Goal: Navigation & Orientation: Find specific page/section

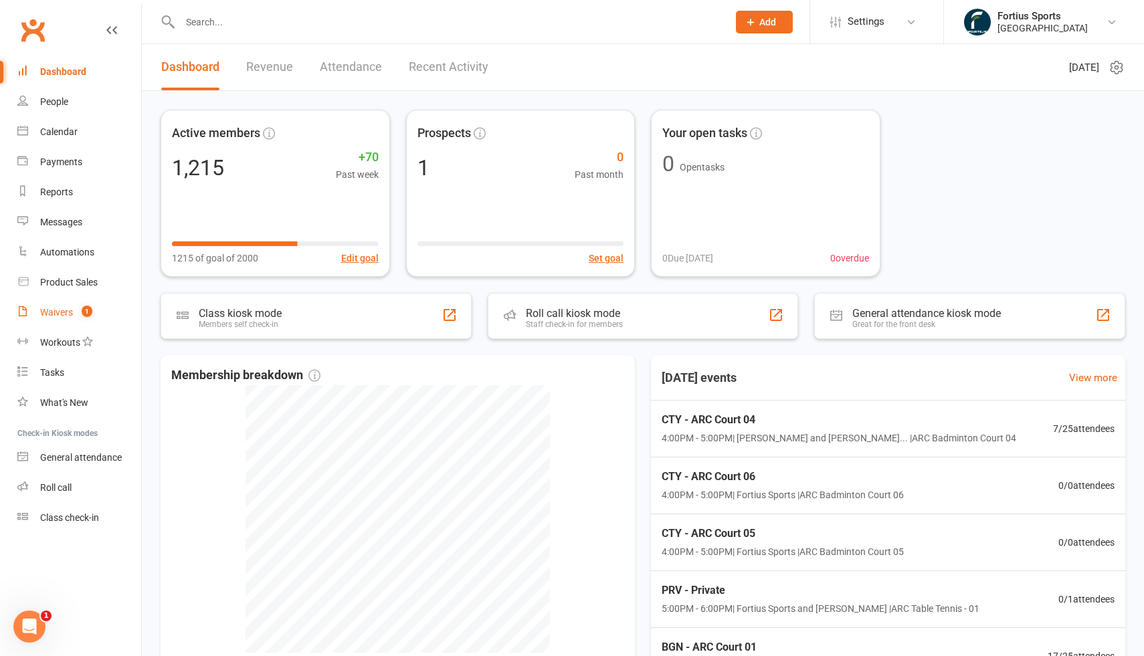
click at [66, 311] on div "Waivers" at bounding box center [56, 312] width 33 height 11
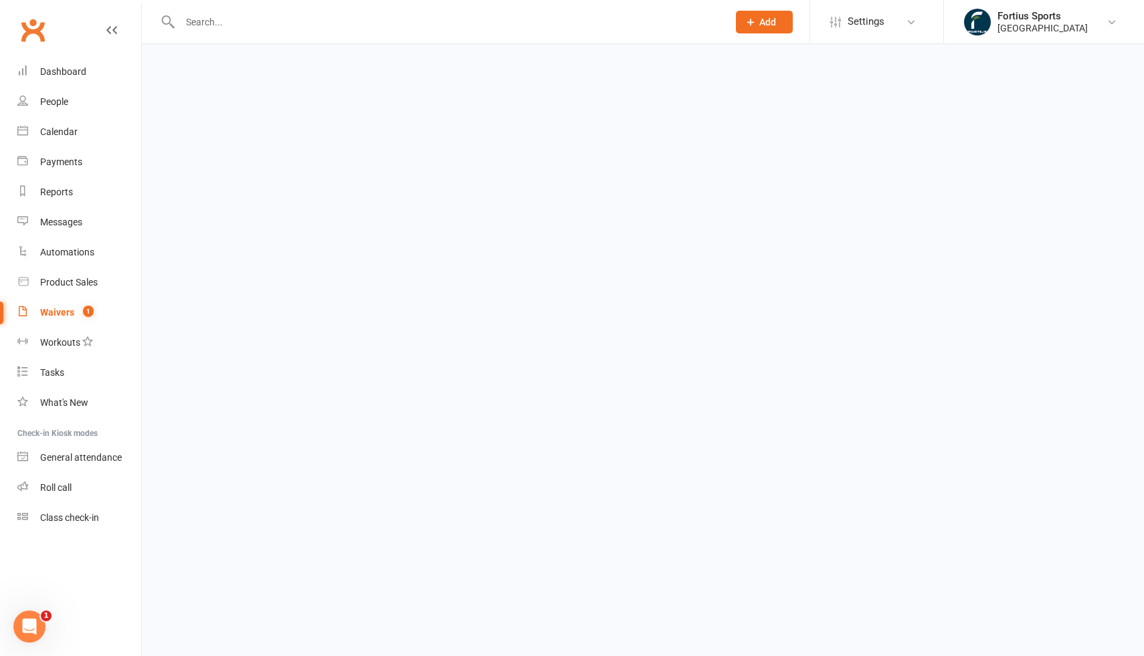
select select "100"
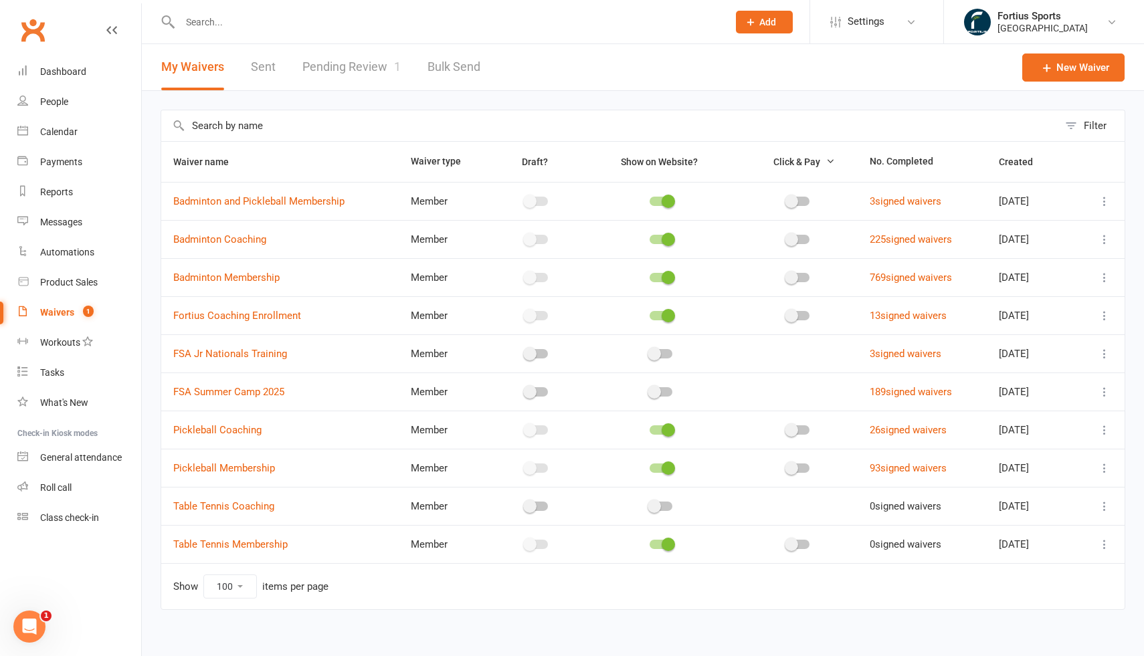
click at [344, 74] on link "Pending Review 1" at bounding box center [351, 67] width 98 height 46
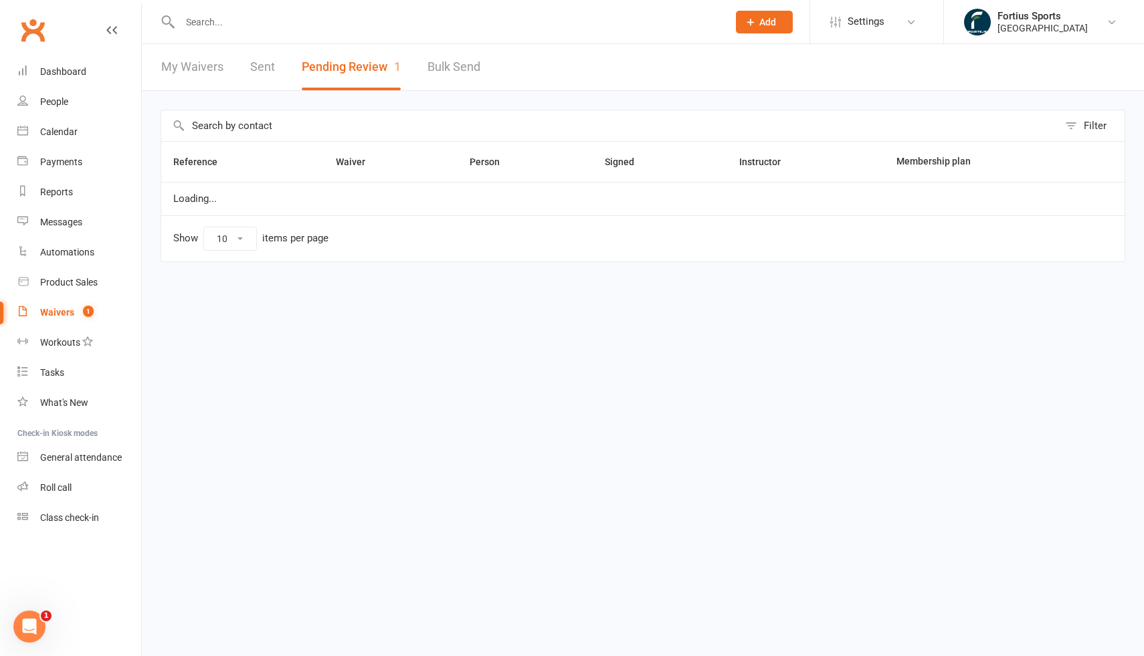
select select "100"
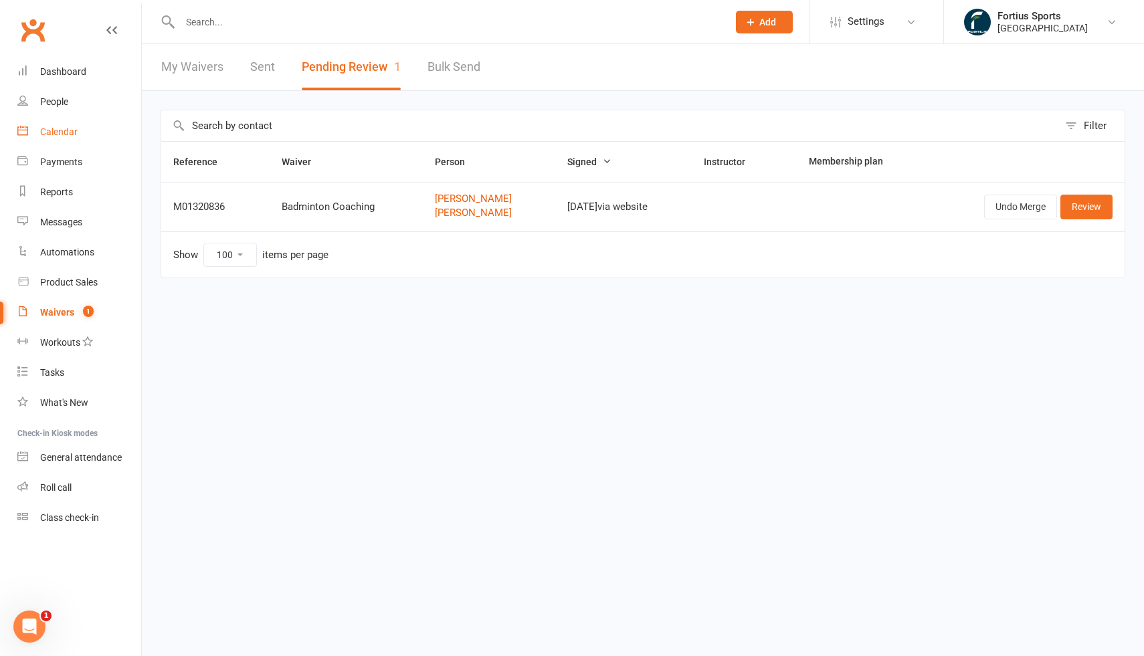
click at [61, 130] on div "Calendar" at bounding box center [58, 131] width 37 height 11
